Goal: Task Accomplishment & Management: Use online tool/utility

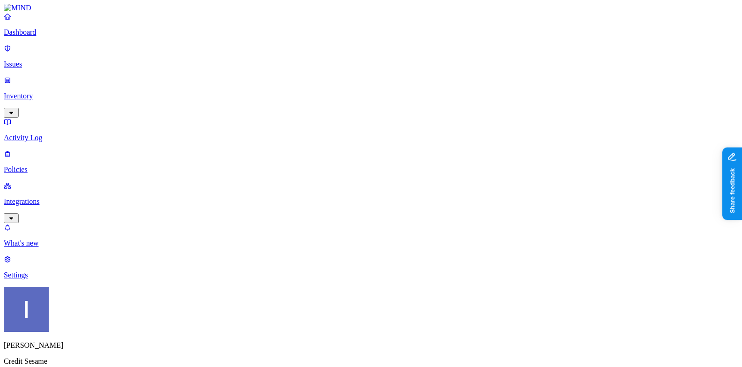
click at [70, 92] on p "Inventory" at bounding box center [371, 96] width 735 height 8
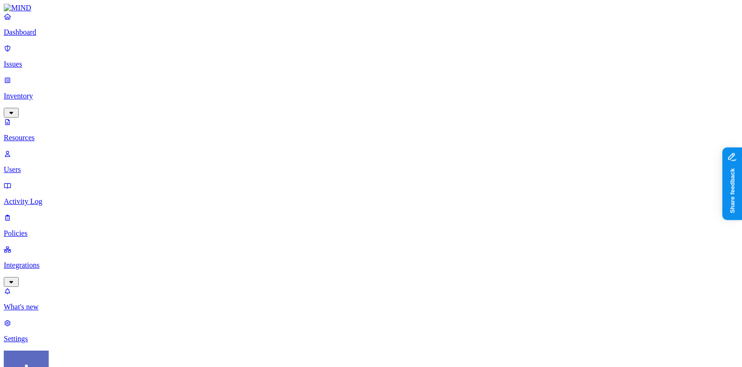
click at [304, 91] on span "PCI" at bounding box center [299, 95] width 12 height 8
